Goal: Task Accomplishment & Management: Complete application form

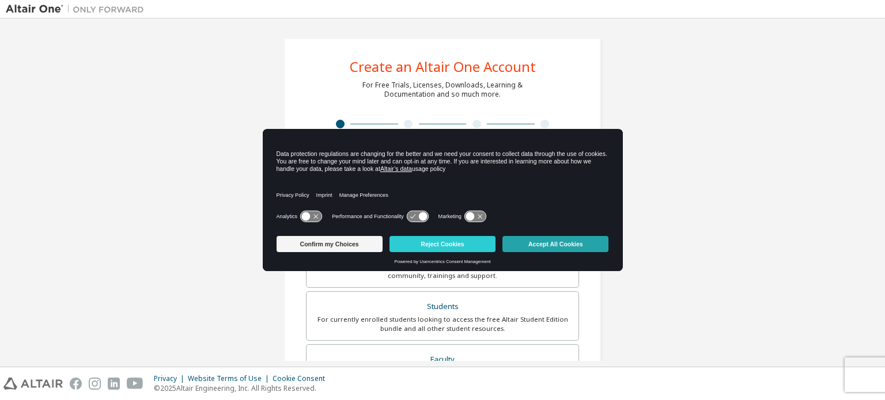
click at [550, 237] on button "Accept All Cookies" at bounding box center [555, 244] width 106 height 16
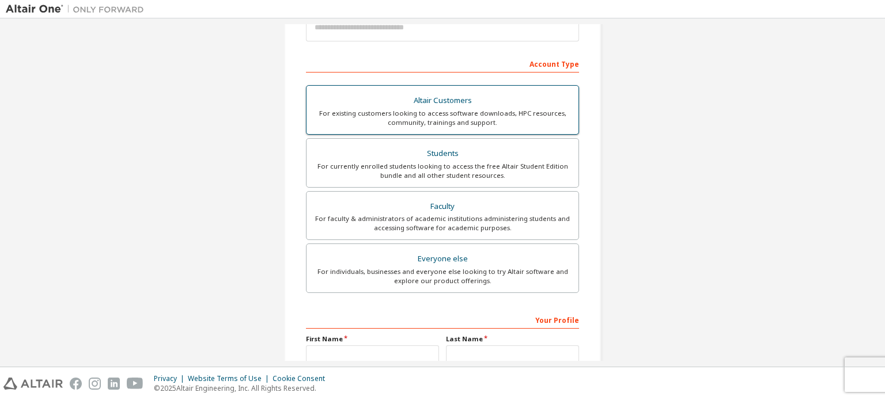
scroll to position [173, 0]
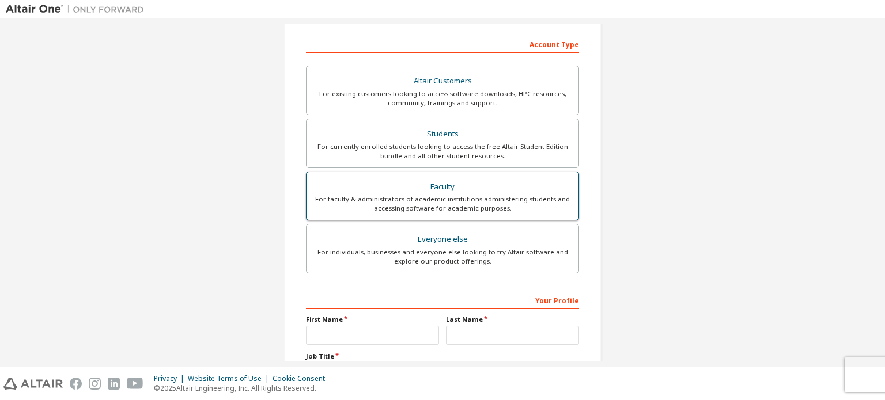
click at [376, 195] on div "For faculty & administrators of academic institutions administering students an…" at bounding box center [442, 204] width 258 height 18
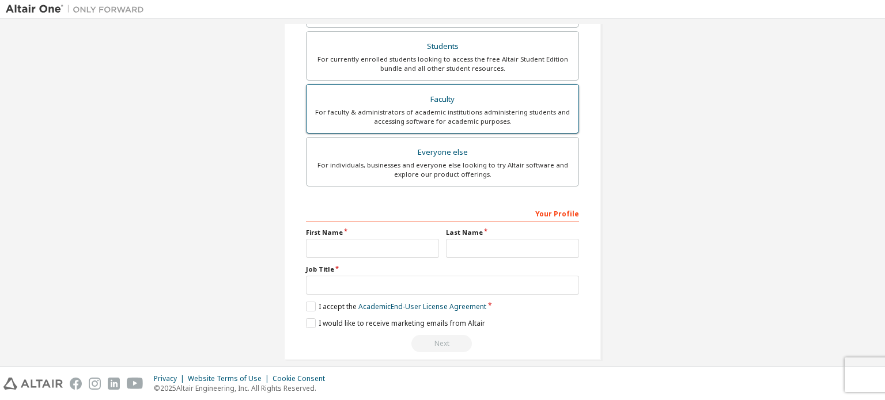
scroll to position [300, 0]
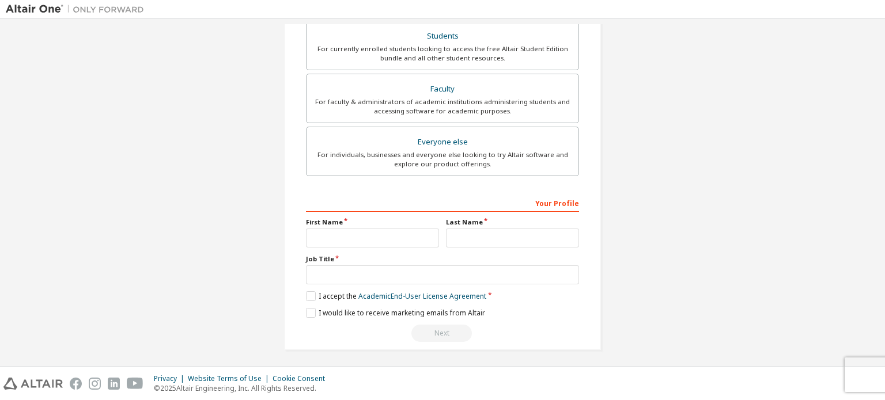
click at [357, 250] on div "Your Profile First Name Last Name Job Title Please provide State/Province to he…" at bounding box center [442, 268] width 273 height 149
click at [339, 237] on input "text" at bounding box center [372, 238] width 133 height 19
click at [320, 239] on input "*********" at bounding box center [372, 238] width 133 height 19
type input "*********"
click at [479, 234] on input "text" at bounding box center [512, 238] width 133 height 19
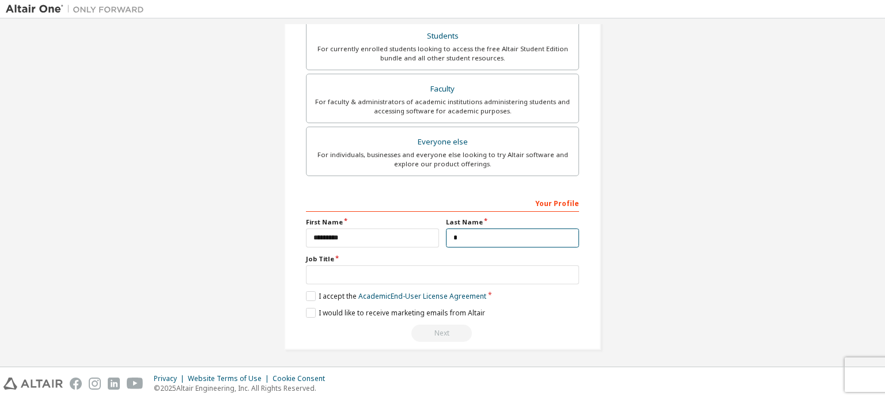
type input "*"
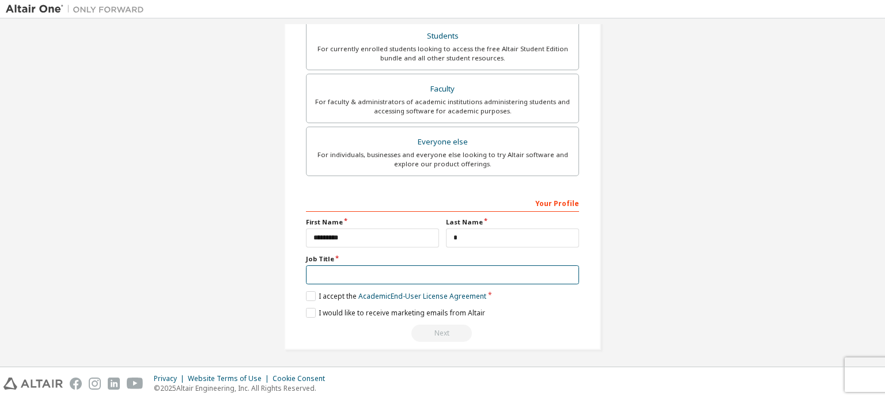
click at [426, 267] on input "text" at bounding box center [442, 275] width 273 height 19
type input "**********"
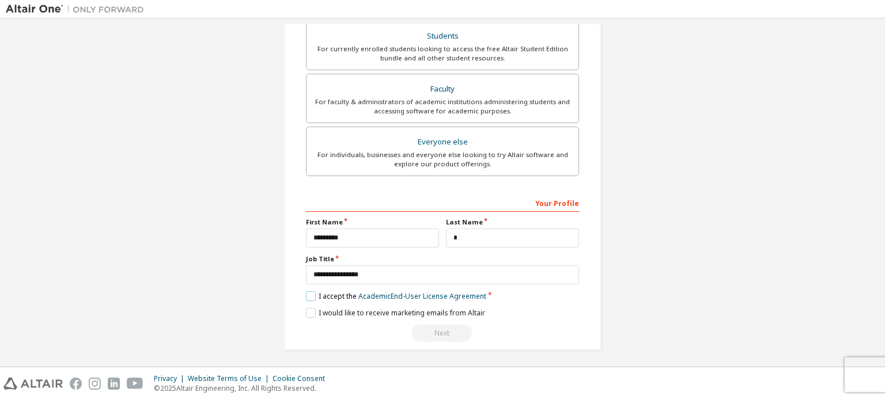
click at [313, 292] on label "I accept the Academic End-User License Agreement" at bounding box center [396, 297] width 180 height 10
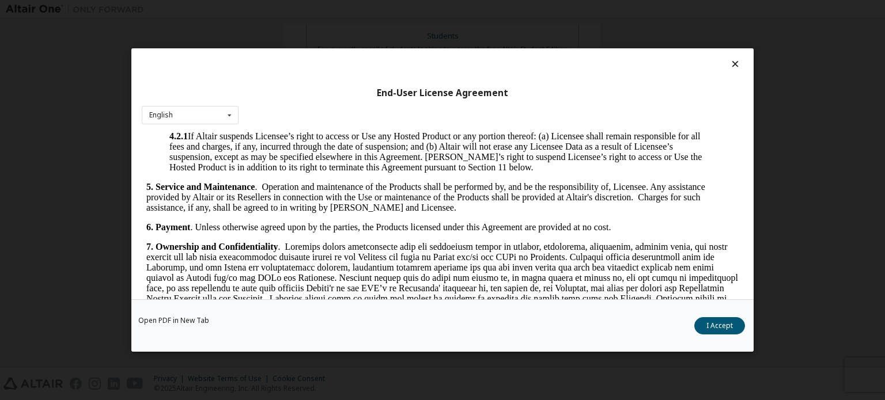
scroll to position [1268, 0]
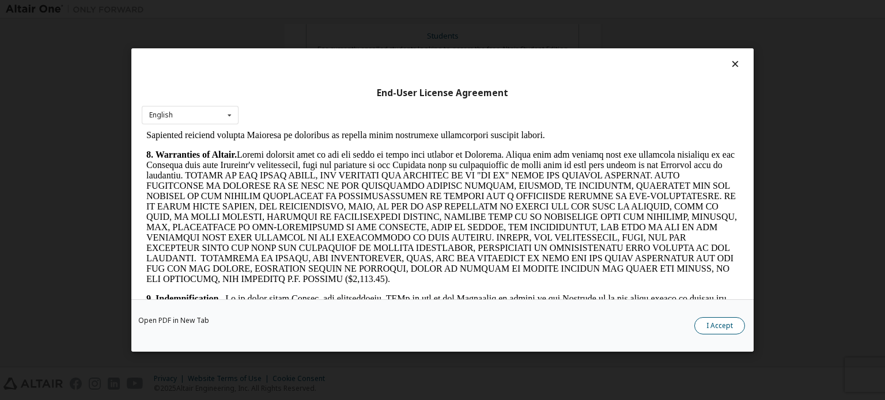
click at [728, 325] on button "I Accept" at bounding box center [719, 325] width 51 height 17
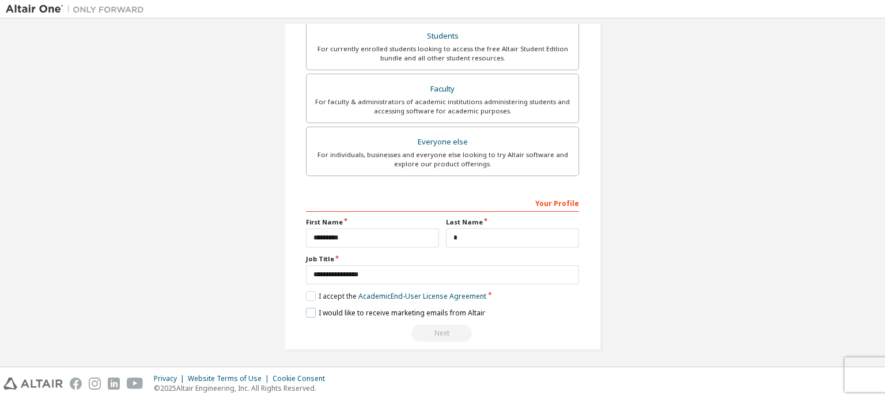
click at [315, 313] on label "I would like to receive marketing emails from Altair" at bounding box center [395, 313] width 179 height 10
click at [436, 331] on div "Next" at bounding box center [442, 333] width 273 height 17
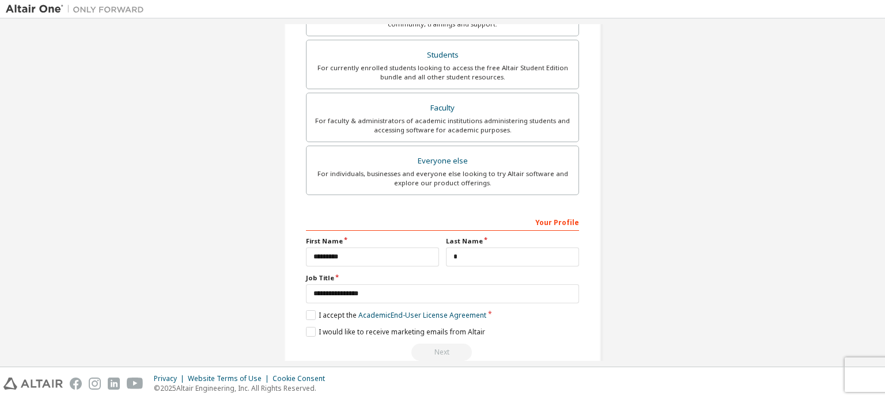
scroll to position [300, 0]
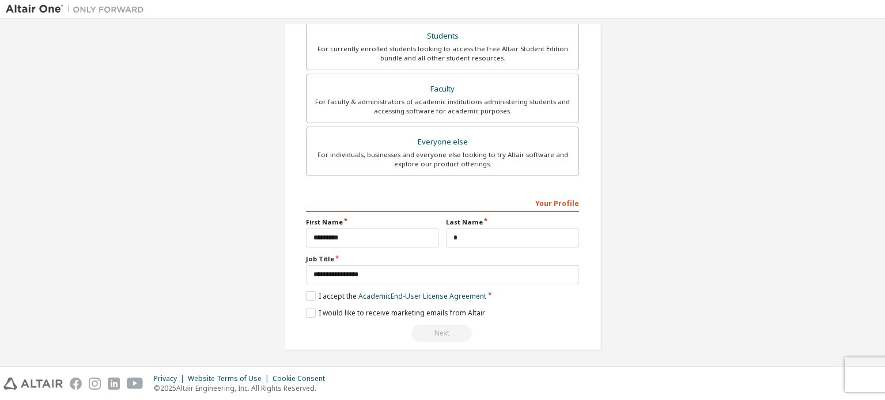
click at [430, 334] on div "Next" at bounding box center [442, 333] width 273 height 17
click at [440, 331] on div "Next" at bounding box center [442, 333] width 273 height 17
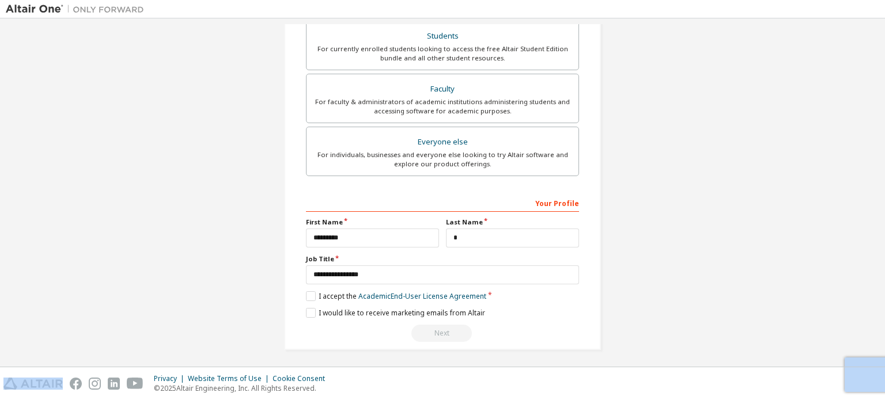
click at [440, 331] on div "Next" at bounding box center [442, 333] width 273 height 17
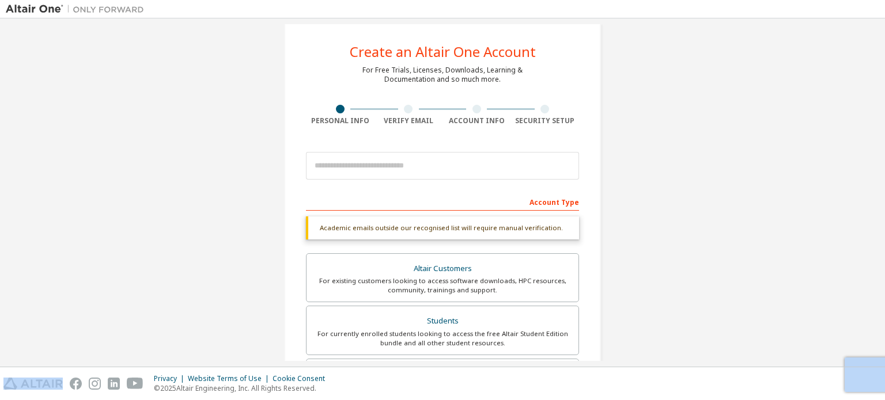
scroll to position [12, 0]
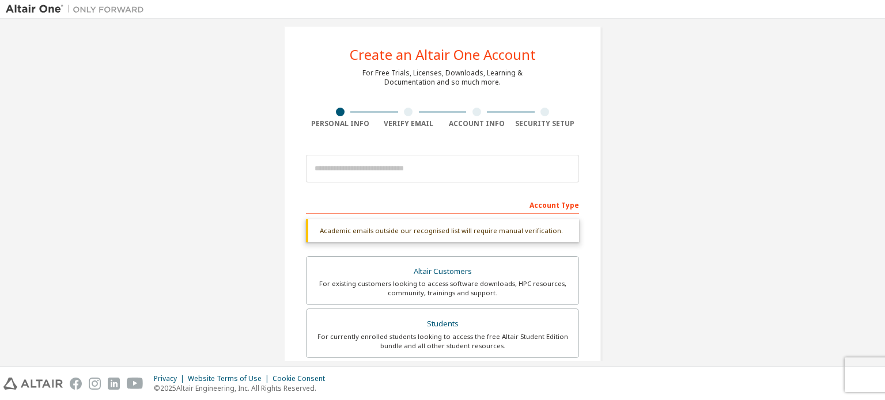
click at [400, 233] on div "Academic emails outside our recognised list will require manual verification." at bounding box center [442, 231] width 273 height 23
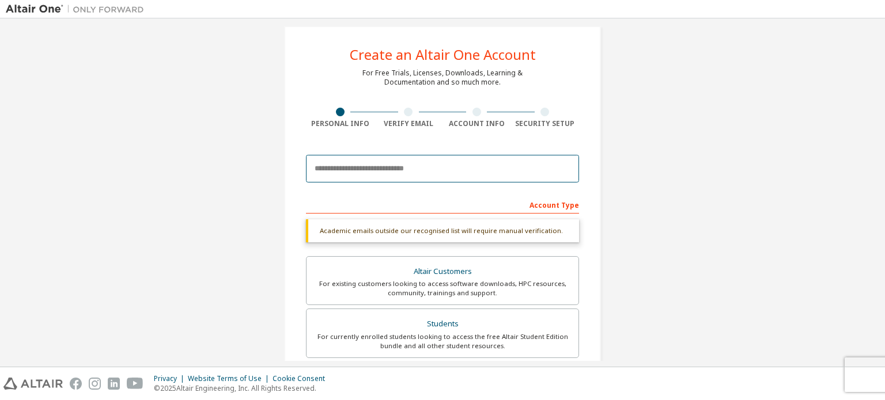
click at [350, 177] on input "email" at bounding box center [442, 169] width 273 height 28
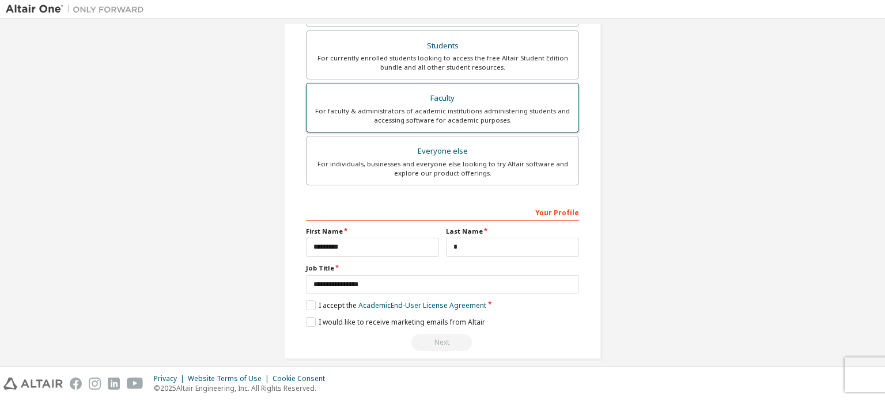
scroll to position [310, 0]
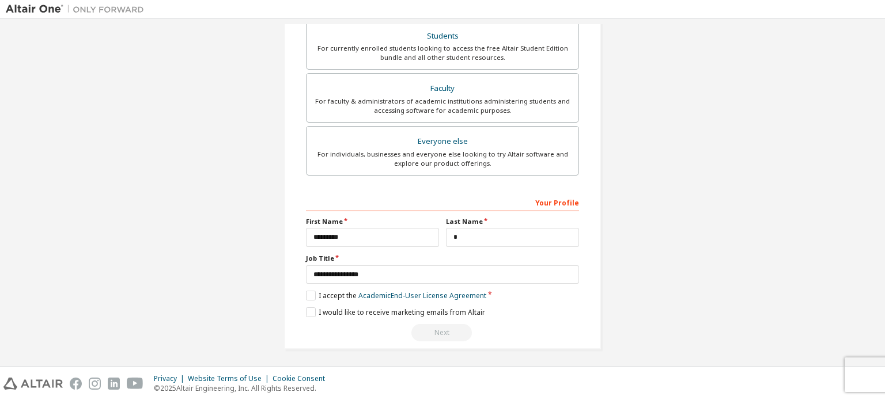
type input "**********"
click at [439, 328] on div "Next" at bounding box center [442, 332] width 273 height 17
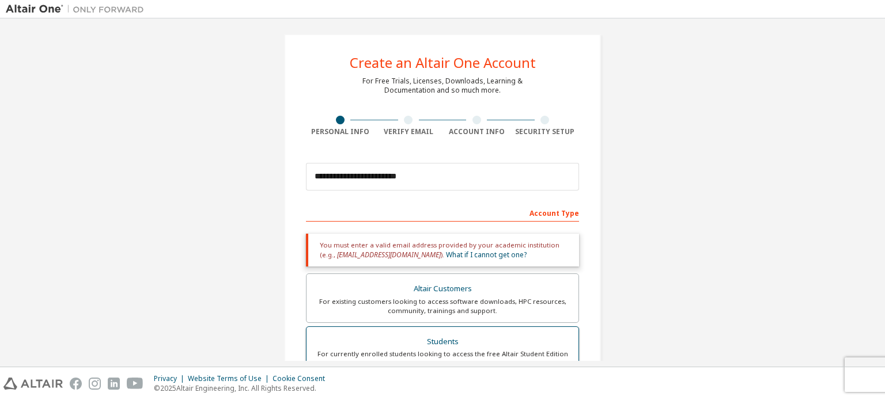
scroll to position [0, 0]
